Goal: Task Accomplishment & Management: Manage account settings

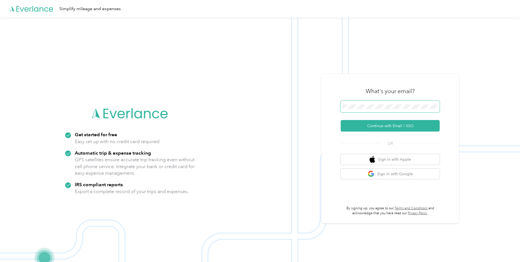
click at [351, 111] on span at bounding box center [389, 107] width 99 height 12
click at [340, 120] on button "Continue with Email / SSO" at bounding box center [389, 126] width 99 height 12
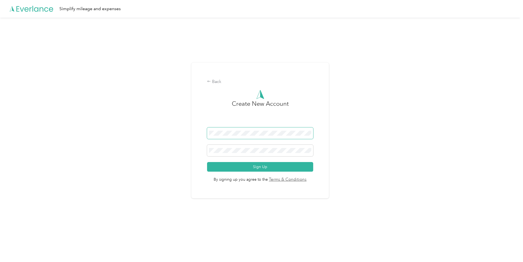
click at [250, 130] on span at bounding box center [260, 133] width 106 height 12
click at [255, 167] on button "Sign Up" at bounding box center [260, 167] width 106 height 10
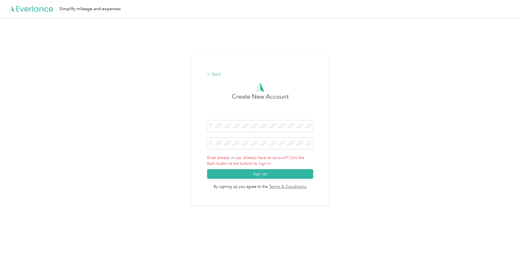
click at [219, 75] on div "Back" at bounding box center [260, 74] width 106 height 7
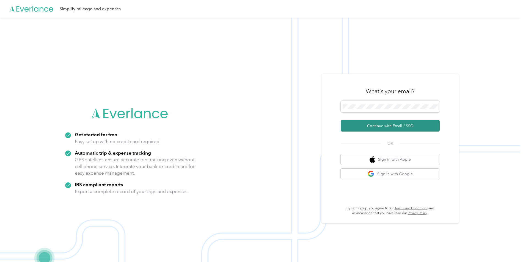
click at [401, 124] on button "Continue with Email / SSO" at bounding box center [389, 126] width 99 height 12
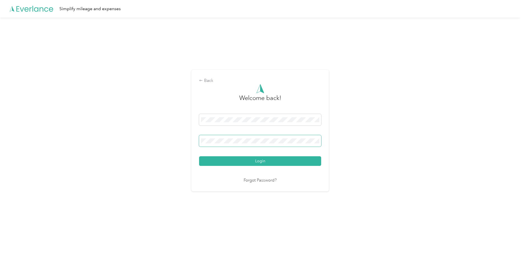
click at [199, 156] on button "Login" at bounding box center [260, 161] width 122 height 10
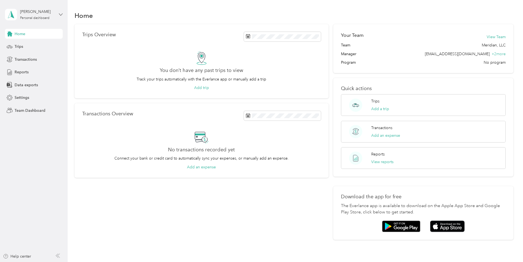
click at [61, 15] on icon at bounding box center [60, 14] width 3 height 2
drag, startPoint x: 170, startPoint y: 60, endPoint x: 160, endPoint y: 55, distance: 10.6
click at [170, 60] on div "You don’t have any past trips to view Track your trips automatically with the E…" at bounding box center [201, 71] width 238 height 40
click at [18, 33] on span "Home" at bounding box center [20, 34] width 11 height 6
click at [34, 110] on span "Team Dashboard" at bounding box center [30, 111] width 31 height 6
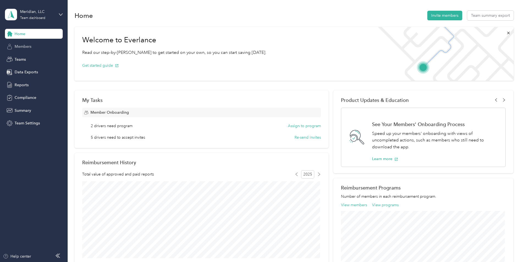
click at [26, 48] on span "Members" at bounding box center [23, 47] width 17 height 6
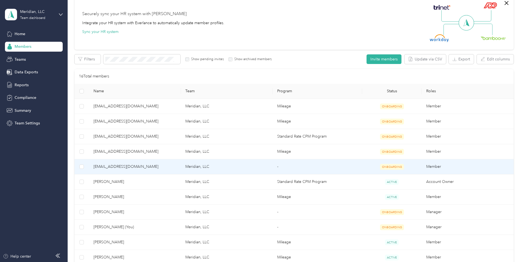
scroll to position [41, 0]
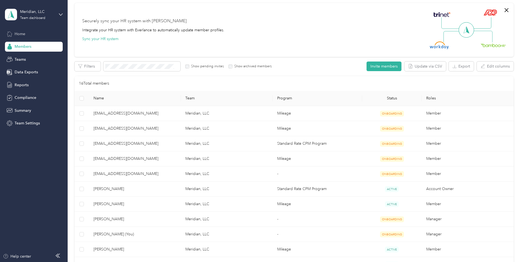
click at [16, 36] on span "Home" at bounding box center [20, 34] width 11 height 6
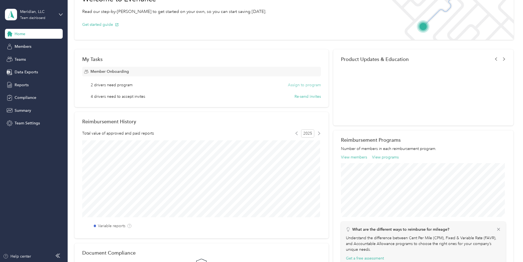
click at [290, 85] on button "Assign to program" at bounding box center [304, 85] width 33 height 6
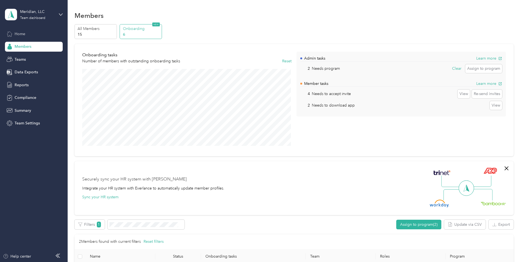
click at [25, 36] on span "Home" at bounding box center [20, 34] width 11 height 6
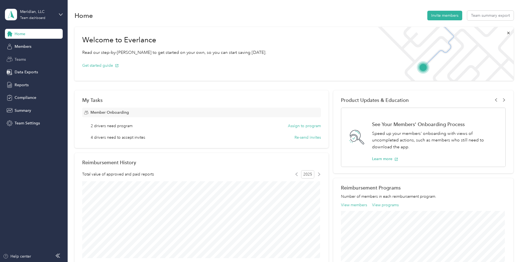
click at [24, 59] on span "Teams" at bounding box center [20, 60] width 11 height 6
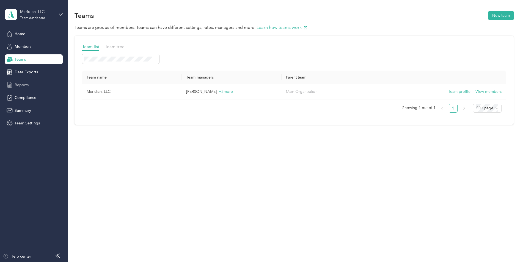
click at [25, 85] on span "Reports" at bounding box center [22, 85] width 14 height 6
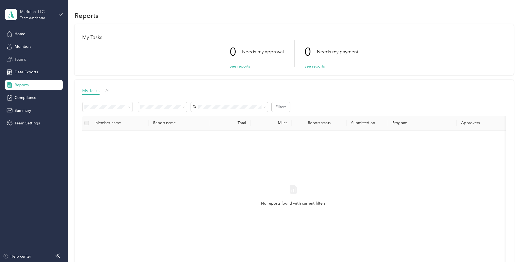
click at [22, 60] on span "Teams" at bounding box center [20, 60] width 11 height 6
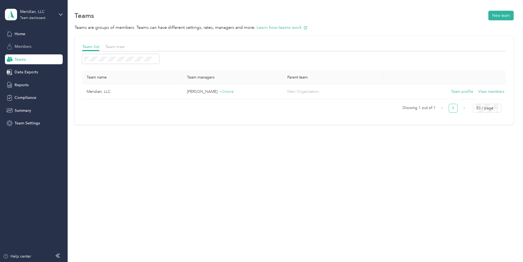
click at [14, 47] on div "Members" at bounding box center [34, 47] width 58 height 10
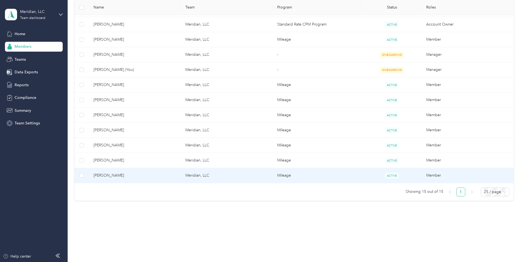
scroll to position [191, 0]
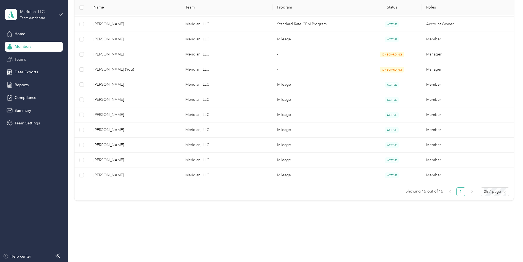
click at [17, 60] on span "Teams" at bounding box center [20, 60] width 11 height 6
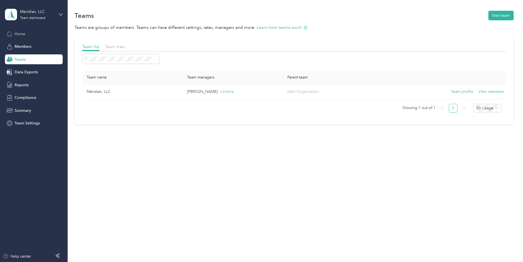
click at [20, 36] on span "Home" at bounding box center [20, 34] width 11 height 6
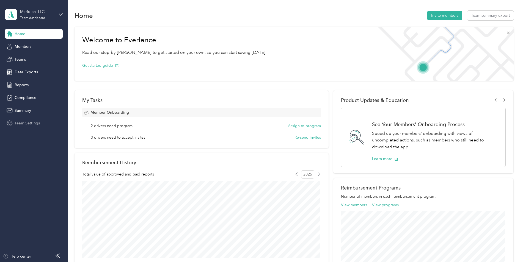
click at [36, 124] on span "Team Settings" at bounding box center [27, 123] width 25 height 6
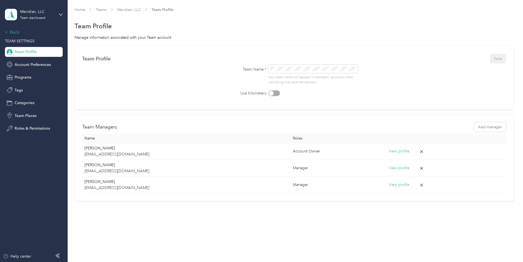
click at [10, 34] on div "Back" at bounding box center [32, 32] width 55 height 7
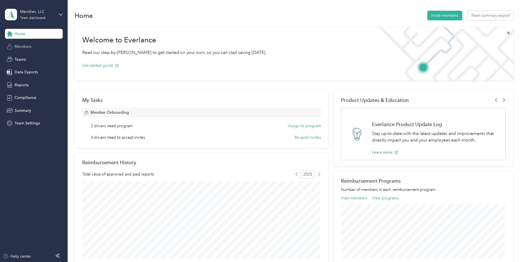
click at [25, 48] on span "Members" at bounding box center [23, 47] width 17 height 6
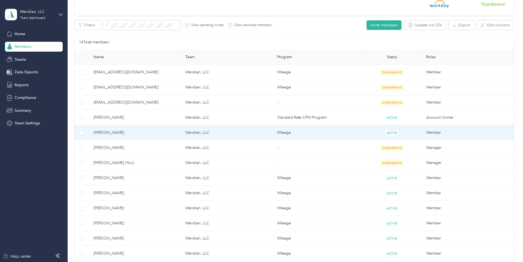
scroll to position [82, 0]
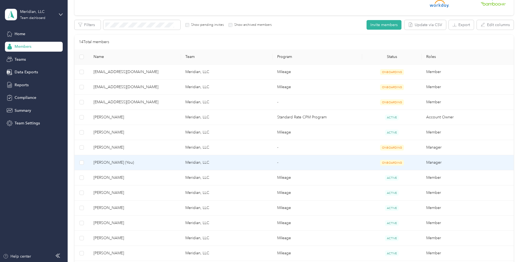
click at [197, 162] on td "Meridian, LLC" at bounding box center [227, 162] width 92 height 15
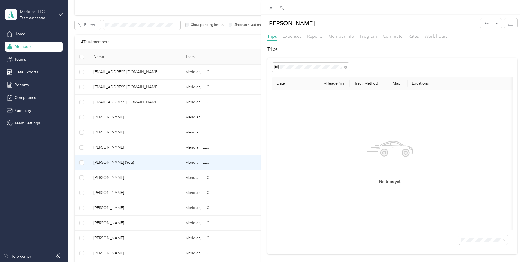
click at [16, 49] on div "Teresa Mann Archive Trips Expenses Reports Member info Program Commute Rates Wo…" at bounding box center [261, 131] width 523 height 262
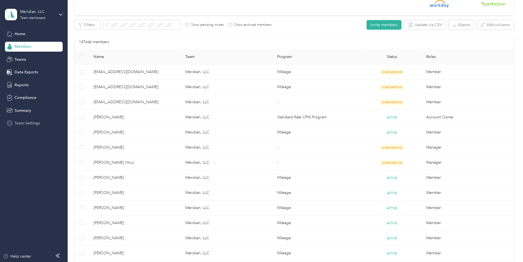
click at [32, 125] on span "Team Settings" at bounding box center [27, 123] width 25 height 6
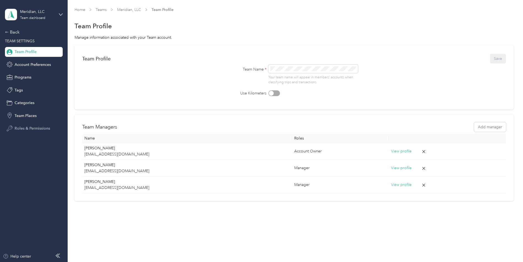
click at [32, 129] on span "Roles & Permissions" at bounding box center [32, 129] width 35 height 6
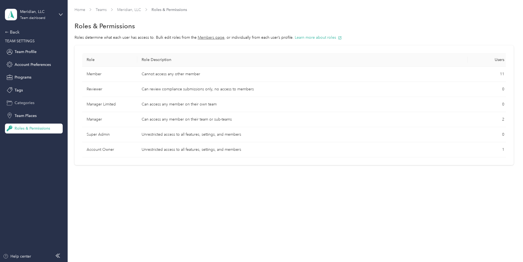
click at [26, 102] on span "Categories" at bounding box center [25, 103] width 20 height 6
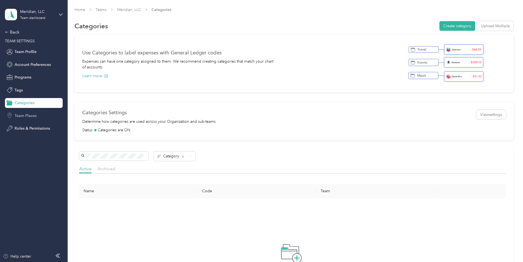
click at [29, 116] on span "Team Places" at bounding box center [26, 116] width 22 height 6
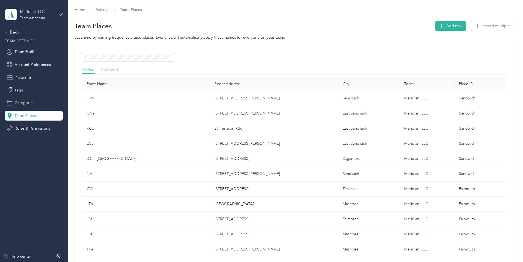
click at [27, 101] on span "Categories" at bounding box center [25, 103] width 20 height 6
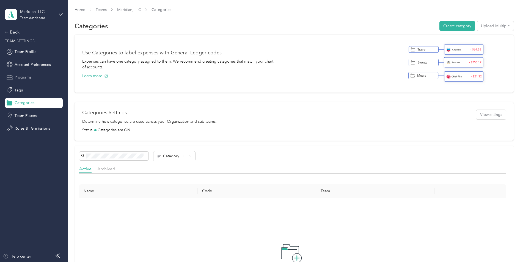
click at [26, 78] on span "Programs" at bounding box center [23, 77] width 17 height 6
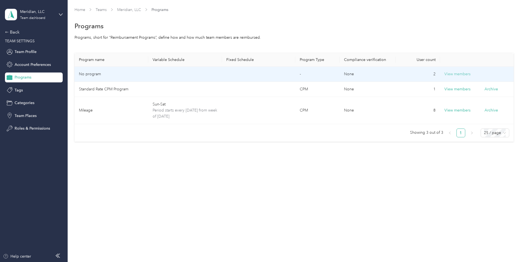
click at [454, 75] on button "View members" at bounding box center [457, 74] width 26 height 6
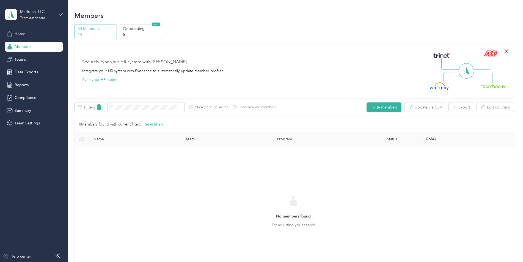
click at [19, 35] on span "Home" at bounding box center [20, 34] width 11 height 6
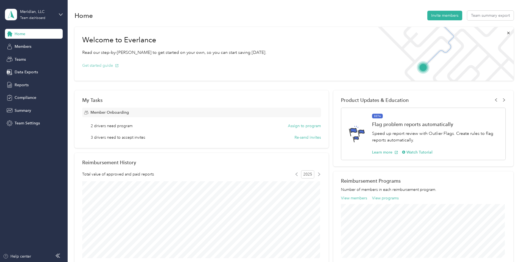
click at [104, 67] on button "Get started guide" at bounding box center [100, 66] width 37 height 6
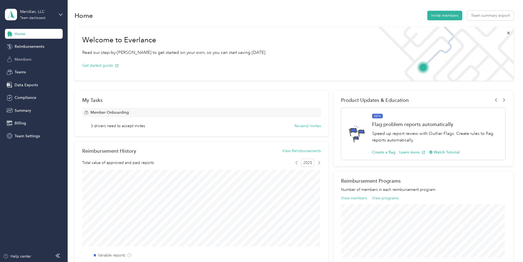
click at [25, 57] on span "Members" at bounding box center [23, 60] width 17 height 6
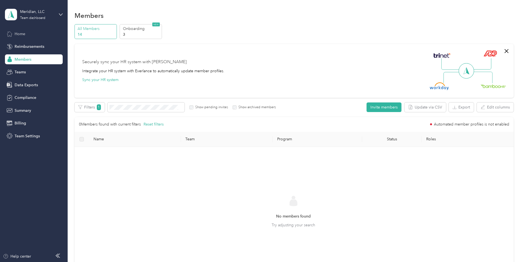
click at [19, 34] on span "Home" at bounding box center [20, 34] width 11 height 6
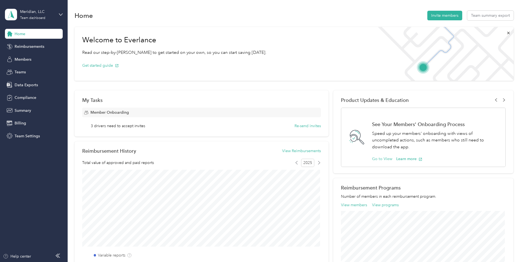
click at [382, 158] on button "Go to View" at bounding box center [382, 159] width 20 height 6
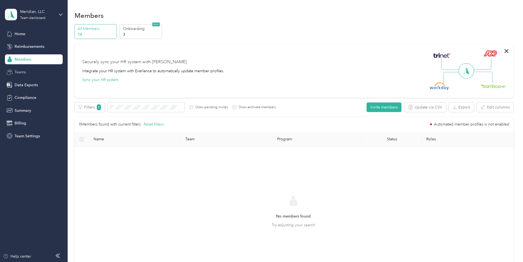
click at [22, 71] on span "Teams" at bounding box center [20, 72] width 11 height 6
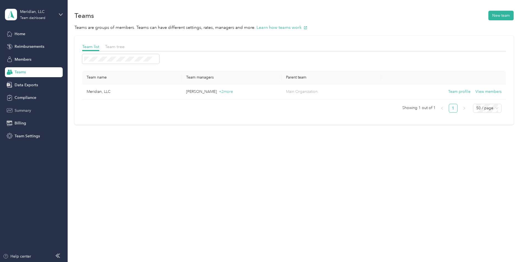
click at [25, 111] on span "Summary" at bounding box center [23, 111] width 16 height 6
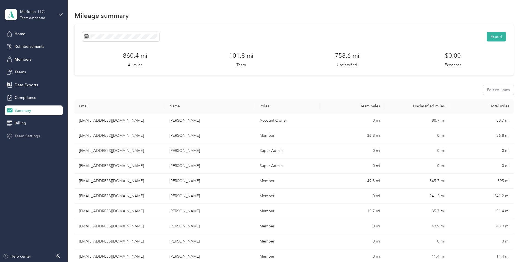
click at [22, 136] on span "Team Settings" at bounding box center [27, 136] width 25 height 6
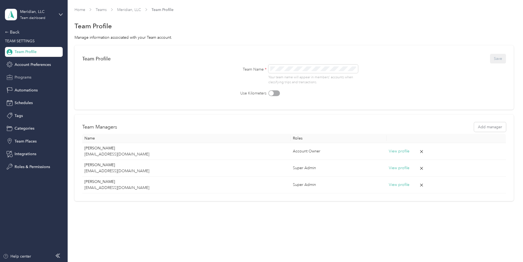
click at [23, 78] on span "Programs" at bounding box center [23, 77] width 17 height 6
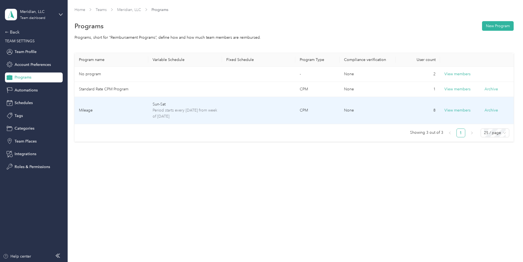
click at [160, 100] on td "Sun-Sat Period starts every Sunday from week of Jan. 2, 2025" at bounding box center [185, 110] width 74 height 27
